Goal: Task Accomplishment & Management: Complete application form

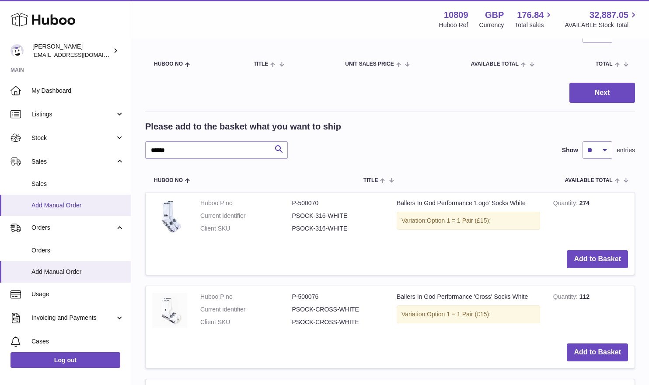
click at [53, 208] on span "Add Manual Order" at bounding box center [78, 205] width 93 height 8
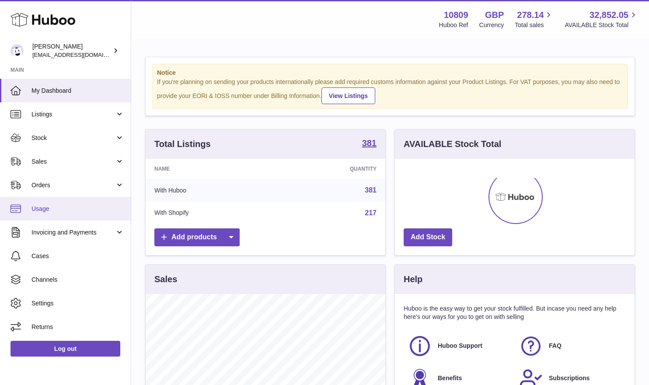
scroll to position [137, 240]
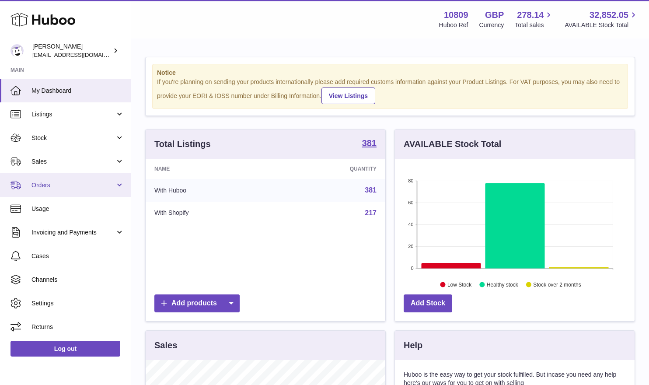
click at [56, 187] on span "Orders" at bounding box center [74, 185] width 84 height 8
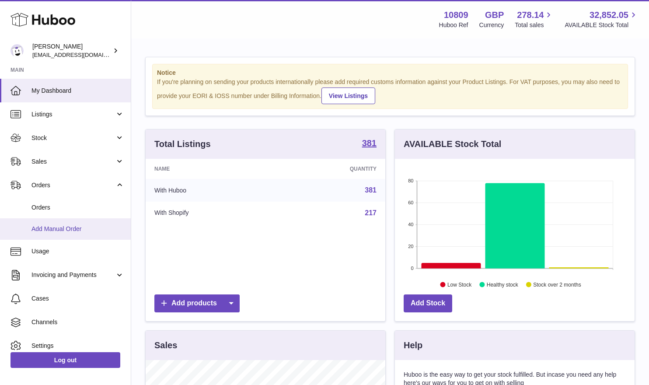
click at [57, 231] on span "Add Manual Order" at bounding box center [78, 229] width 93 height 8
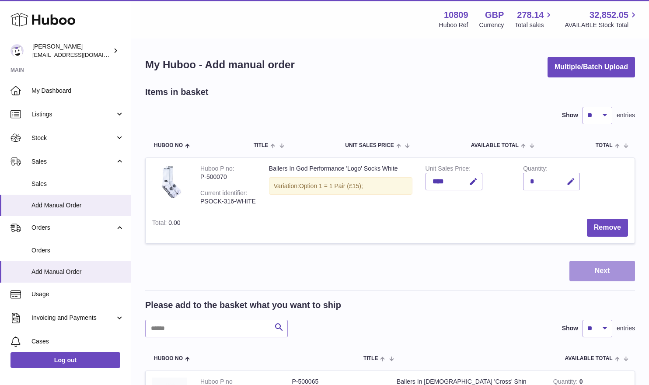
click at [589, 270] on button "Next" at bounding box center [603, 271] width 66 height 21
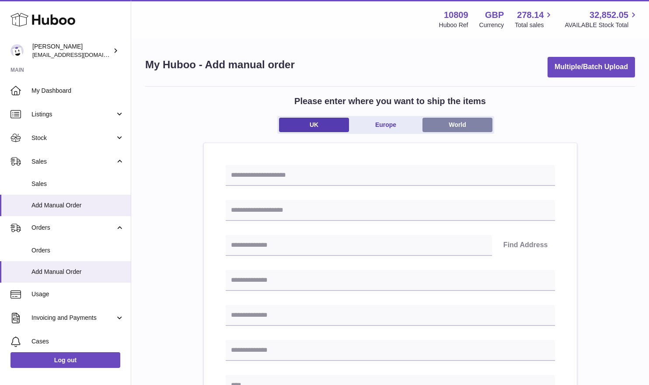
click at [441, 123] on link "World" at bounding box center [458, 125] width 70 height 14
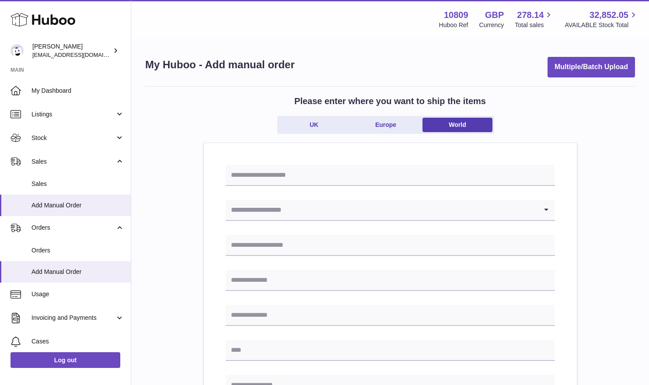
click at [351, 210] on input "Search for option" at bounding box center [382, 210] width 312 height 20
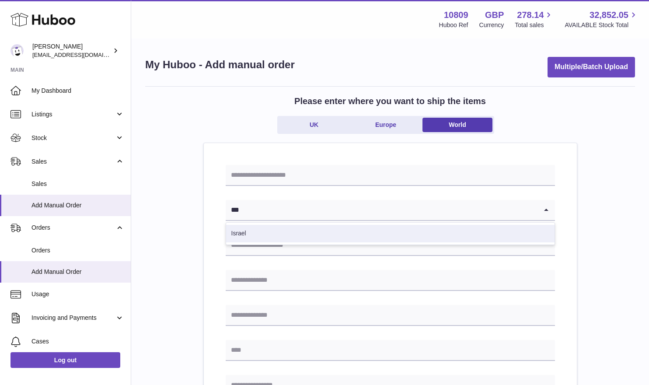
type input "***"
